Goal: Information Seeking & Learning: Learn about a topic

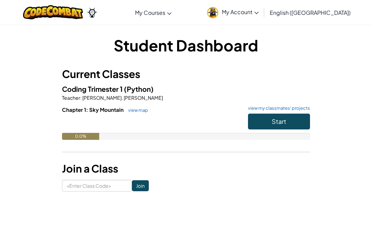
click at [291, 116] on button "Start" at bounding box center [279, 121] width 62 height 16
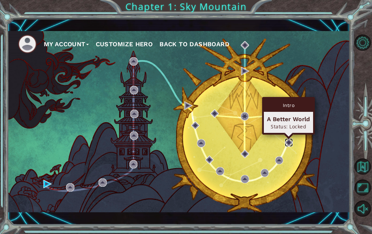
click at [291, 138] on img at bounding box center [289, 142] width 8 height 8
click at [291, 168] on div "My Account Customize Hero Back to Dashboard" at bounding box center [179, 121] width 343 height 181
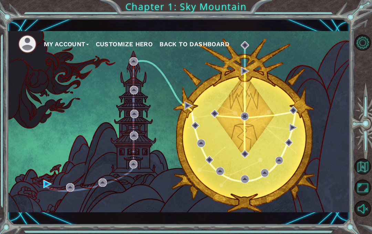
click at [51, 213] on div "My Account Customize Hero Back to Dashboard" at bounding box center [179, 122] width 343 height 206
click at [48, 217] on div "My Account Customize Hero Back to Dashboard" at bounding box center [179, 122] width 343 height 206
click at [42, 228] on div "My Account Customize Hero Back to Dashboard Chapter 1: Sky Mountain" at bounding box center [186, 117] width 372 height 234
click at [53, 206] on div "My Account Customize Hero Back to Dashboard" at bounding box center [179, 121] width 343 height 181
click at [49, 213] on div "My Account Customize Hero Back to Dashboard" at bounding box center [179, 122] width 343 height 206
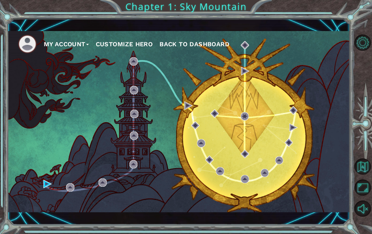
click at [68, 216] on div "My Account Customize Hero Back to Dashboard" at bounding box center [179, 122] width 343 height 206
click at [34, 208] on div "My Account Customize Hero Back to Dashboard" at bounding box center [179, 121] width 343 height 181
click at [53, 210] on div "My Account Customize Hero Back to Dashboard" at bounding box center [179, 121] width 343 height 181
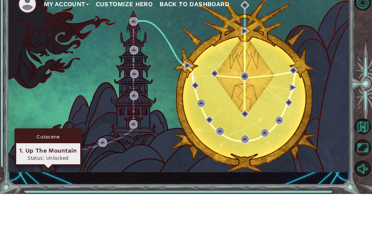
click at [49, 180] on img at bounding box center [47, 184] width 8 height 8
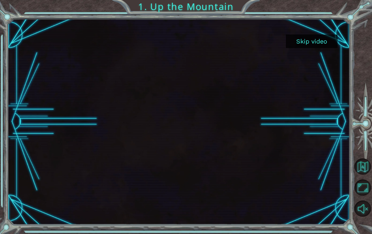
click at [311, 43] on button "Skip video" at bounding box center [312, 40] width 52 height 13
click at [316, 41] on button "Skip video" at bounding box center [312, 40] width 52 height 13
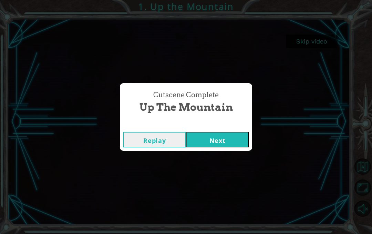
click at [236, 140] on button "Next" at bounding box center [217, 140] width 63 height 16
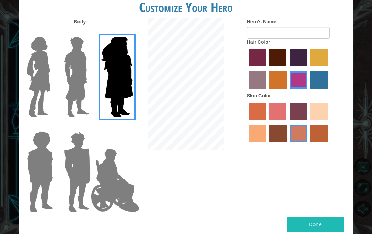
click at [38, 70] on img at bounding box center [38, 77] width 29 height 86
click at [51, 32] on input "Hero Connie" at bounding box center [51, 32] width 0 height 0
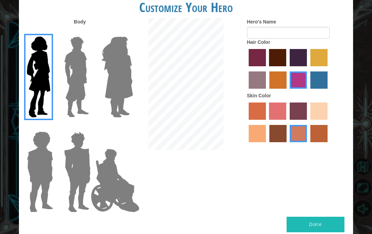
click at [117, 67] on img at bounding box center [118, 77] width 38 height 86
click at [125, 32] on input "Hero Amethyst" at bounding box center [125, 32] width 0 height 0
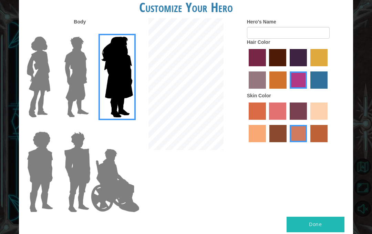
click at [35, 68] on img at bounding box center [38, 77] width 29 height 86
click at [51, 32] on input "Hero Connie" at bounding box center [51, 32] width 0 height 0
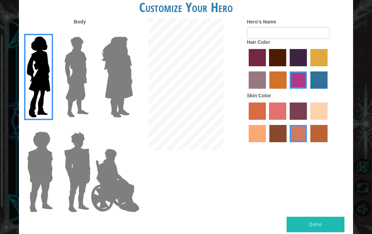
click at [119, 169] on img at bounding box center [115, 180] width 54 height 69
click at [125, 127] on input "Hero Jamie" at bounding box center [125, 127] width 0 height 0
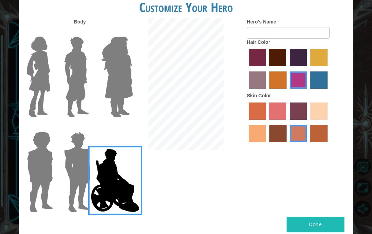
click at [66, 146] on img at bounding box center [77, 172] width 32 height 86
click at [88, 127] on input "Hero Garnet" at bounding box center [88, 127] width 0 height 0
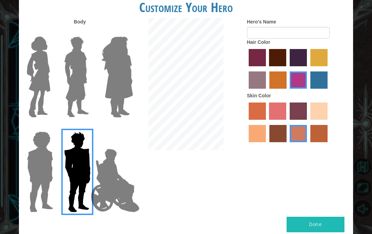
click at [31, 158] on img at bounding box center [40, 172] width 32 height 86
click at [51, 127] on input "Hero Steven" at bounding box center [51, 127] width 0 height 0
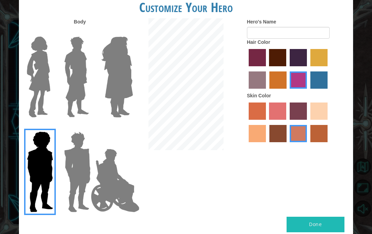
click at [110, 169] on img at bounding box center [115, 180] width 54 height 69
click at [125, 127] on input "Hero Jamie" at bounding box center [125, 127] width 0 height 0
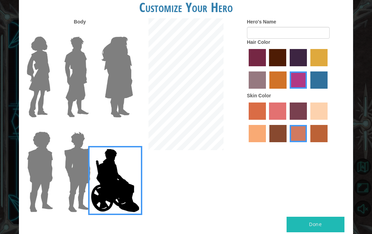
click at [34, 61] on img at bounding box center [38, 77] width 29 height 86
click at [51, 32] on input "Hero Connie" at bounding box center [51, 32] width 0 height 0
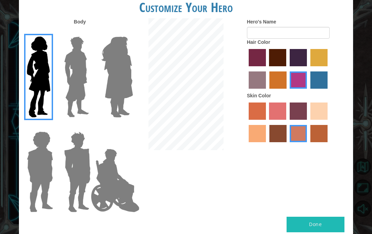
click at [287, 81] on label "gold drop hair color" at bounding box center [278, 79] width 17 height 17
click at [267, 91] on input "gold drop hair color" at bounding box center [267, 91] width 0 height 0
radio input "true"
click at [287, 88] on label "gold drop hair color" at bounding box center [278, 79] width 17 height 17
click at [267, 91] on input "gold drop hair color" at bounding box center [267, 91] width 0 height 0
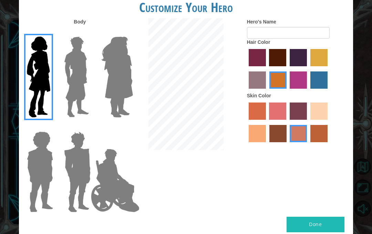
click at [286, 66] on label "maroon hair color" at bounding box center [277, 57] width 17 height 17
click at [267, 69] on input "maroon hair color" at bounding box center [267, 69] width 0 height 0
radio input "true"
click at [287, 142] on label "karma skin color" at bounding box center [278, 133] width 17 height 17
click at [267, 144] on input "karma skin color" at bounding box center [267, 144] width 0 height 0
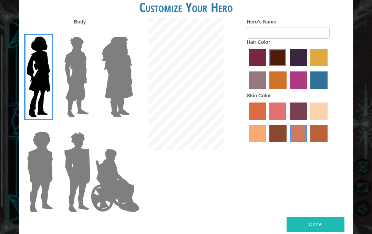
radio input "true"
click at [266, 142] on label "tacao skin color" at bounding box center [257, 133] width 17 height 17
click at [329, 122] on input "tacao skin color" at bounding box center [329, 122] width 0 height 0
radio input "true"
click at [311, 142] on label "smoke tree skin color" at bounding box center [319, 133] width 17 height 17
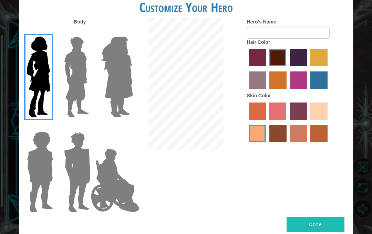
click at [308, 144] on input "smoke tree skin color" at bounding box center [308, 144] width 0 height 0
radio input "true"
click at [287, 142] on label "karma skin color" at bounding box center [278, 133] width 17 height 17
click at [267, 144] on input "karma skin color" at bounding box center [267, 144] width 0 height 0
radio input "true"
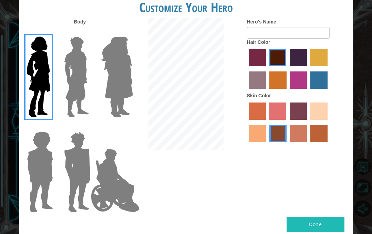
click at [311, 142] on label "smoke tree skin color" at bounding box center [319, 133] width 17 height 17
click at [308, 144] on input "smoke tree skin color" at bounding box center [308, 144] width 0 height 0
radio input "true"
click at [266, 142] on label "tacao skin color" at bounding box center [257, 133] width 17 height 17
click at [329, 122] on input "tacao skin color" at bounding box center [329, 122] width 0 height 0
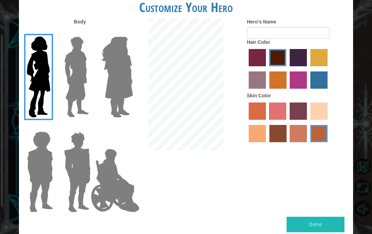
radio input "true"
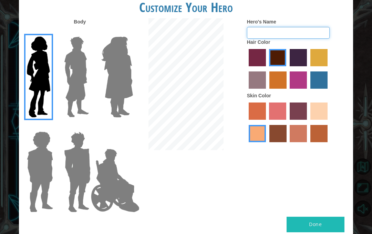
click at [304, 38] on input "Hero's Name" at bounding box center [288, 33] width 83 height 12
click at [286, 39] on input "Hero's Name" at bounding box center [288, 33] width 83 height 12
type input "K"
click at [291, 39] on input "Hero's Name" at bounding box center [288, 33] width 83 height 12
type input "Krystin"
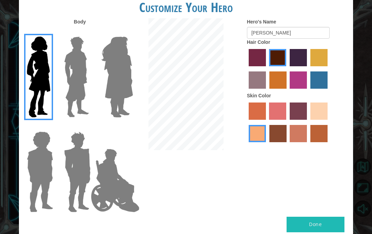
click at [324, 224] on button "Done" at bounding box center [316, 224] width 58 height 16
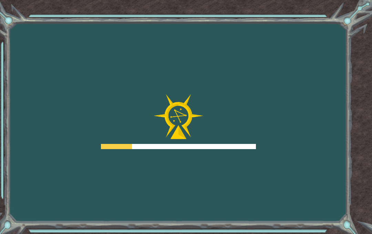
click at [322, 213] on div "Goals Error loading from server. Try refreshing the page. You'll need to join a…" at bounding box center [186, 117] width 372 height 234
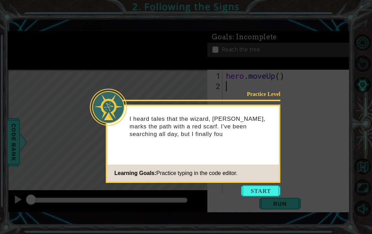
click at [270, 194] on button "Start" at bounding box center [260, 190] width 39 height 11
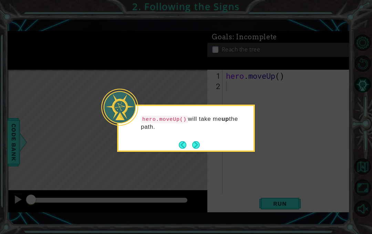
click at [199, 145] on button "Next" at bounding box center [196, 145] width 10 height 10
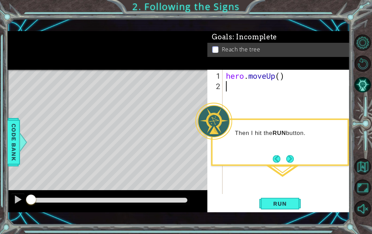
click at [275, 205] on span "Run" at bounding box center [279, 203] width 27 height 7
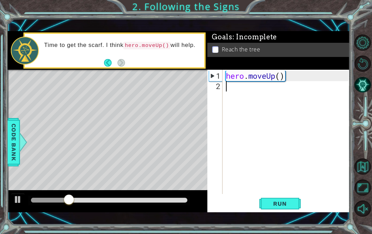
click at [252, 16] on div "1 ההההההההההההההההההההההההההההההההההההההההההההההההההההההההההההההההההההההההההההה…" at bounding box center [186, 117] width 372 height 234
click at [108, 64] on button "Back" at bounding box center [110, 63] width 13 height 8
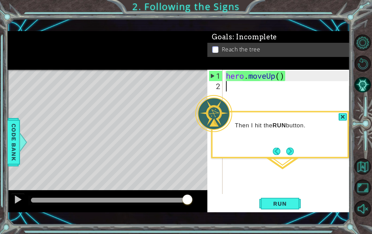
click at [341, 120] on div at bounding box center [343, 117] width 8 height 8
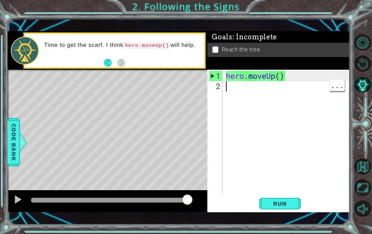
click at [250, 88] on div "hero . moveUp ( )" at bounding box center [288, 143] width 127 height 145
click at [313, 25] on div "1 ההההההההההההההההההההההההההההההההההההההההההההההההההההההההההההההההההההההההההההה…" at bounding box center [179, 122] width 343 height 206
click at [12, 133] on span "Code Bank" at bounding box center [13, 142] width 11 height 42
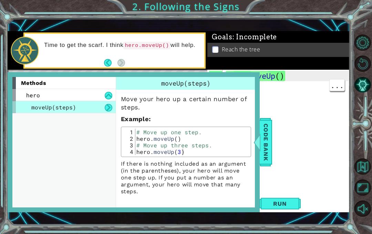
click at [76, 91] on div "hero" at bounding box center [63, 95] width 103 height 12
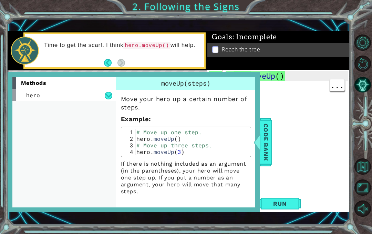
click at [100, 93] on div "hero" at bounding box center [63, 95] width 103 height 12
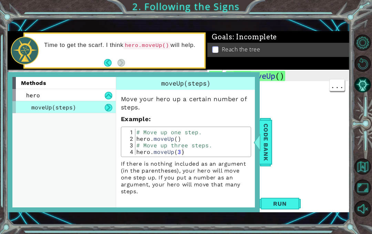
click at [77, 111] on div "moveUp(steps)" at bounding box center [63, 107] width 103 height 12
click at [65, 117] on div "methods hero moveUp(steps)" at bounding box center [63, 142] width 103 height 130
click at [78, 109] on div "moveUp(steps)" at bounding box center [63, 107] width 103 height 12
click at [140, 222] on div "1 ההההההההההההההההההההההההההההההההההההההההההההההההההההההההההההההההההההההההההההה…" at bounding box center [179, 122] width 343 height 206
click at [262, 138] on span "Code Bank" at bounding box center [266, 142] width 11 height 42
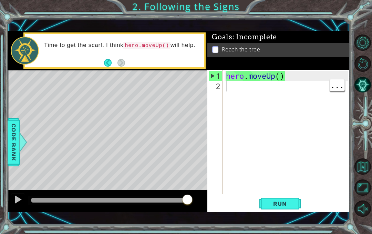
click at [236, 92] on div "hero . moveUp ( )" at bounding box center [288, 143] width 127 height 145
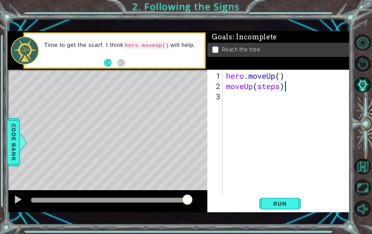
click at [365, 51] on button "Level Options" at bounding box center [363, 42] width 16 height 16
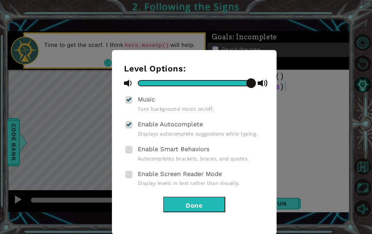
click at [131, 99] on span at bounding box center [129, 99] width 6 height 6
click at [0, 0] on input "Music" at bounding box center [0, 0] width 0 height 0
click at [129, 125] on div at bounding box center [128, 124] width 5 height 6
click at [0, 0] on input "Enable Autocomplete" at bounding box center [0, 0] width 0 height 0
click at [218, 203] on button "Done" at bounding box center [194, 204] width 62 height 16
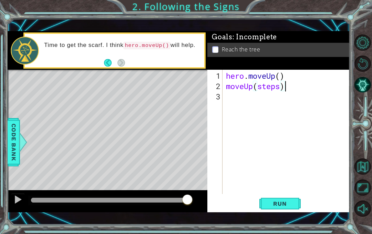
click at [356, 15] on div "1 ההההההההההההההההההההההההההההההההההההההההההההההההההההההההההההההההההההההההההההה…" at bounding box center [186, 117] width 372 height 234
click at [248, 103] on div "hero . moveUp ( ) moveUp ( steps )" at bounding box center [288, 143] width 127 height 145
click at [276, 204] on span "Run" at bounding box center [279, 203] width 27 height 7
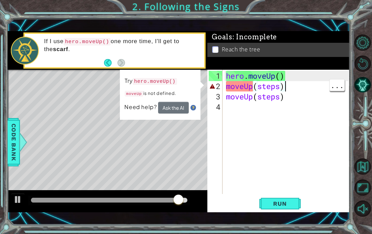
click at [271, 85] on div "hero . moveUp ( ) moveUp ( steps ) moveUp ( steps )" at bounding box center [288, 143] width 127 height 145
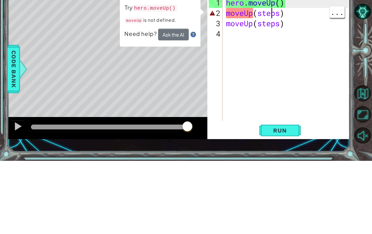
click at [277, 71] on div "hero . moveUp ( ) moveUp ( steps ) moveUp ( steps )" at bounding box center [288, 143] width 127 height 145
click at [279, 71] on div "hero . moveUp ( ) moveUp ( steps ) moveUp ( steps )" at bounding box center [288, 143] width 127 height 145
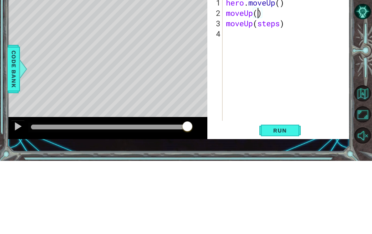
click at [222, 81] on div "2" at bounding box center [216, 86] width 14 height 10
type textarea "abcde fg"
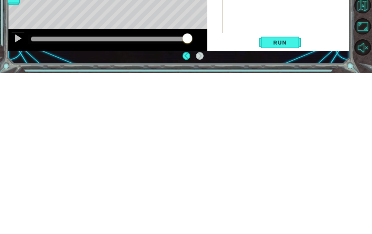
scroll to position [30, 0]
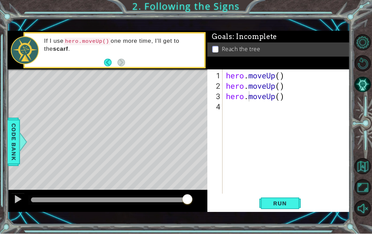
click at [287, 210] on button "Run" at bounding box center [280, 203] width 41 height 14
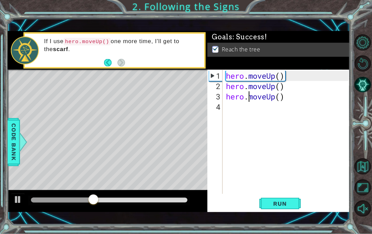
click at [354, 35] on div "1 ההההההההההההההההההההההההההההההההההההההההההההההההההההההההההההההההההההההההההההה…" at bounding box center [186, 117] width 372 height 234
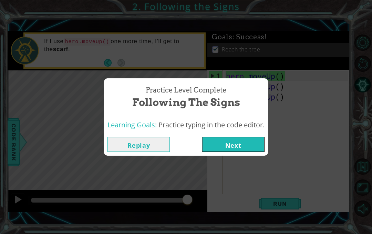
click at [248, 148] on button "Next" at bounding box center [233, 144] width 63 height 16
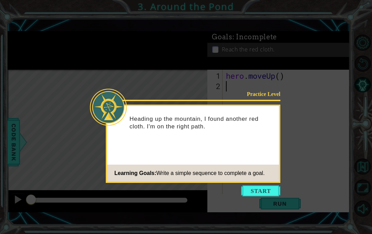
click at [264, 192] on button "Start" at bounding box center [260, 190] width 39 height 11
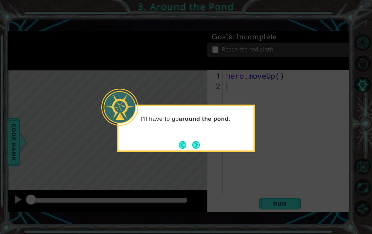
click at [196, 142] on button "Next" at bounding box center [195, 144] width 11 height 11
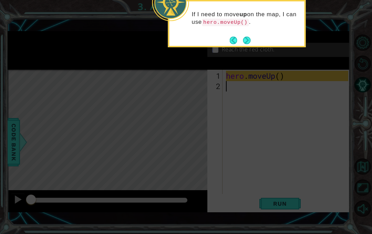
click at [245, 40] on button "Next" at bounding box center [247, 40] width 13 height 13
